Goal: Transaction & Acquisition: Purchase product/service

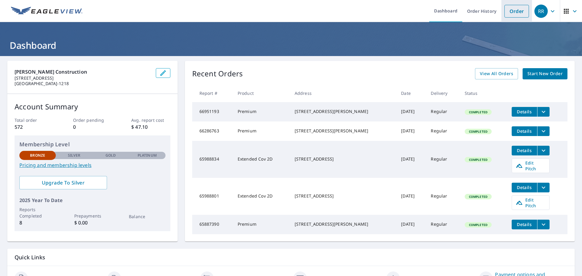
click at [508, 10] on link "Order" at bounding box center [516, 11] width 25 height 13
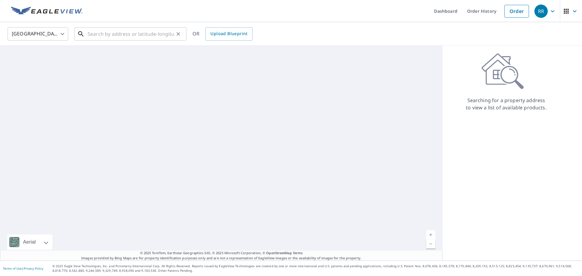
click at [127, 36] on input "text" at bounding box center [131, 33] width 86 height 17
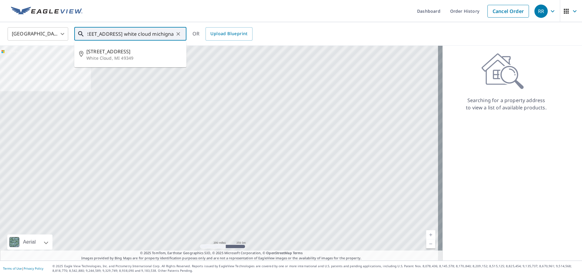
scroll to position [0, 11]
click at [142, 55] on p "White Cloud, MI 49349" at bounding box center [133, 58] width 95 height 6
type input "[STREET_ADDRESS][PERSON_NAME]"
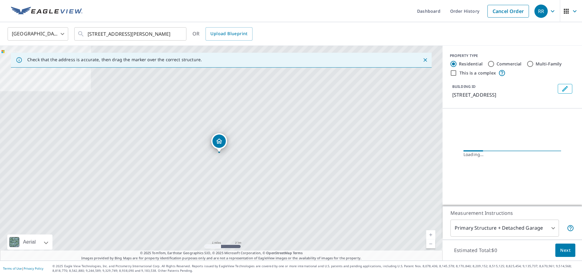
scroll to position [0, 0]
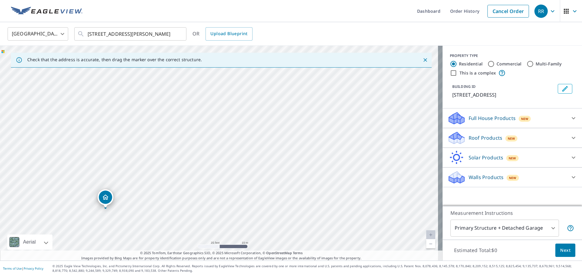
drag, startPoint x: 290, startPoint y: 137, endPoint x: 166, endPoint y: 202, distance: 140.2
click at [176, 223] on div "[STREET_ADDRESS][PERSON_NAME]" at bounding box center [221, 153] width 442 height 215
click at [169, 158] on div "[STREET_ADDRESS][PERSON_NAME]" at bounding box center [221, 153] width 442 height 215
drag, startPoint x: 220, startPoint y: 142, endPoint x: 287, endPoint y: 97, distance: 80.5
click at [469, 137] on p "Roof Products" at bounding box center [486, 137] width 34 height 7
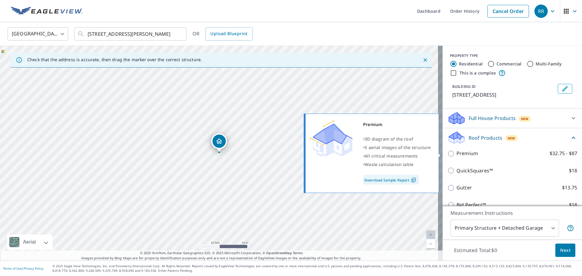
click at [447, 152] on input "Premium $32.75 - $87" at bounding box center [451, 153] width 9 height 7
checkbox input "true"
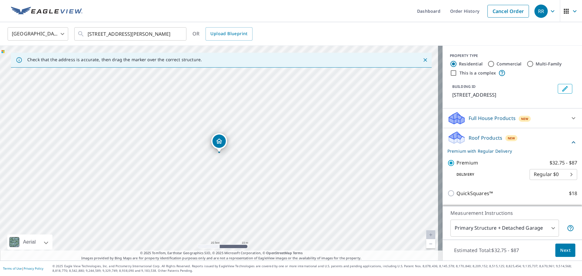
click at [550, 171] on body "RR RR Dashboard Order History Cancel Order RR [GEOGRAPHIC_DATA] US ​ [STREET_AD…" at bounding box center [291, 138] width 582 height 276
click at [503, 182] on div at bounding box center [291, 138] width 582 height 276
click at [565, 249] on span "Next" at bounding box center [565, 251] width 10 height 8
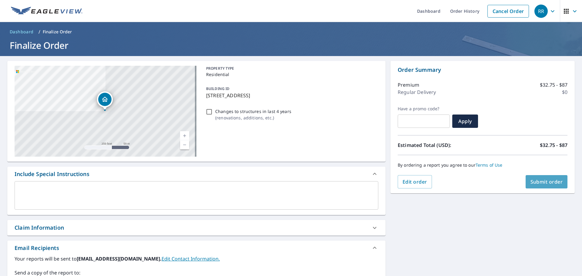
click at [549, 182] on span "Submit order" at bounding box center [546, 181] width 32 height 7
